Goal: Information Seeking & Learning: Learn about a topic

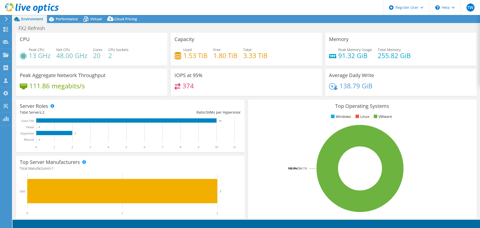
select select "USD"
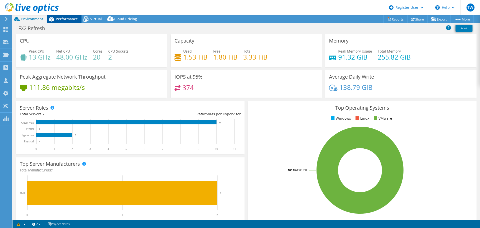
click at [57, 19] on span "Performance" at bounding box center [67, 19] width 22 height 5
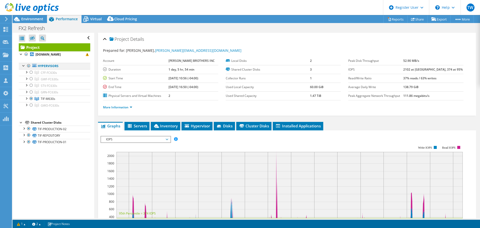
click at [28, 65] on div at bounding box center [28, 66] width 5 height 6
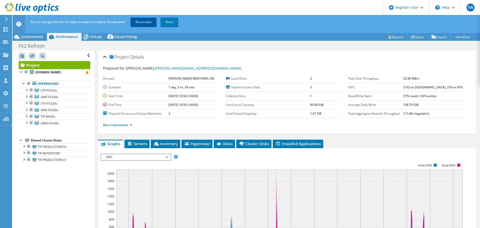
click at [149, 23] on link "Recalculate" at bounding box center [144, 22] width 26 height 9
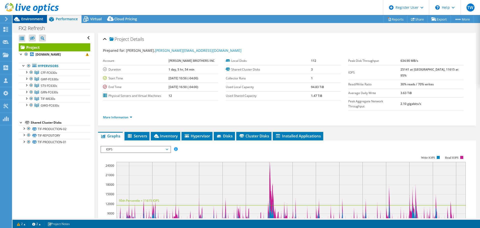
click at [33, 17] on span "Environment" at bounding box center [32, 19] width 22 height 5
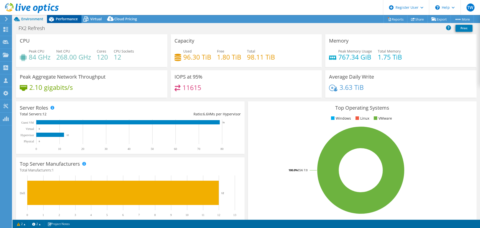
click at [56, 21] on div "Performance" at bounding box center [64, 19] width 35 height 8
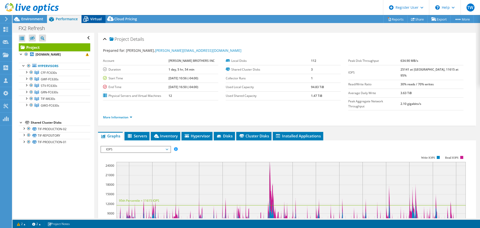
click at [93, 18] on span "Virtual" at bounding box center [96, 19] width 12 height 5
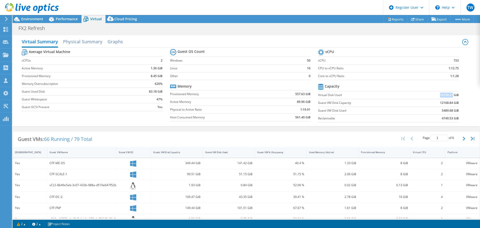
drag, startPoint x: 435, startPoint y: 95, endPoint x: 449, endPoint y: 93, distance: 13.6
click at [449, 93] on td "10239.21 GiB" at bounding box center [434, 95] width 49 height 8
click at [62, 21] on span "Performance" at bounding box center [67, 19] width 22 height 5
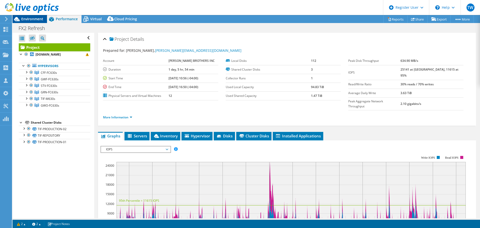
click at [30, 21] on span "Environment" at bounding box center [32, 19] width 22 height 5
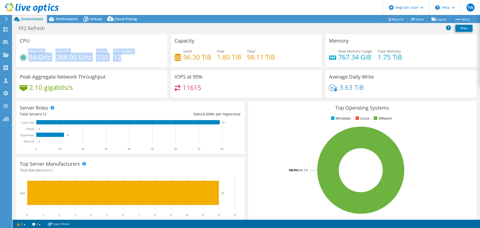
drag, startPoint x: 131, startPoint y: 56, endPoint x: 24, endPoint y: 58, distance: 107.3
click at [24, 58] on div "Peak CPU 84 GHz Net CPU 268.00 GHz Cores 120 CPU Sockets 12" at bounding box center [92, 57] width 144 height 16
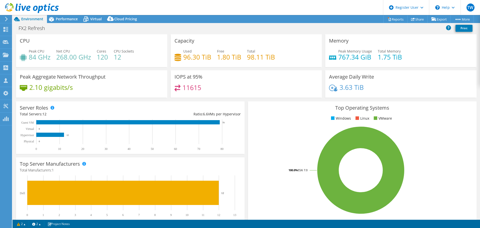
click at [147, 73] on div "Peak Aggregate Network Throughput 2.10 gigabits/s" at bounding box center [91, 83] width 151 height 27
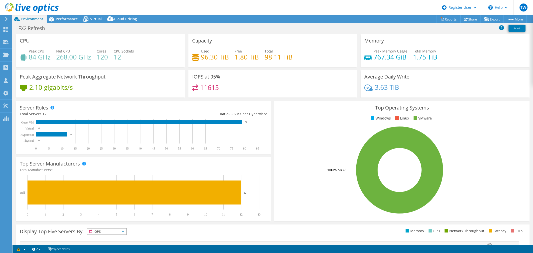
select select "USD"
